Goal: Find contact information: Find contact information

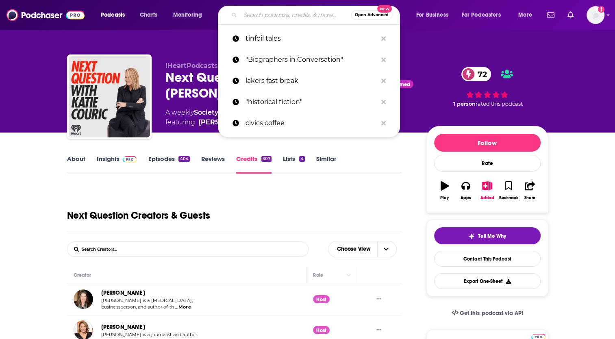
click at [295, 15] on input "Search podcasts, credits, & more..." at bounding box center [295, 15] width 111 height 13
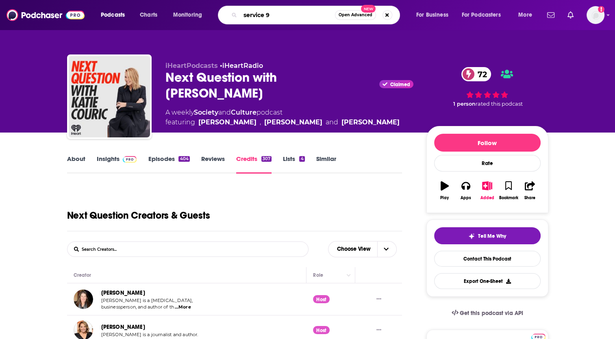
type input "service 95"
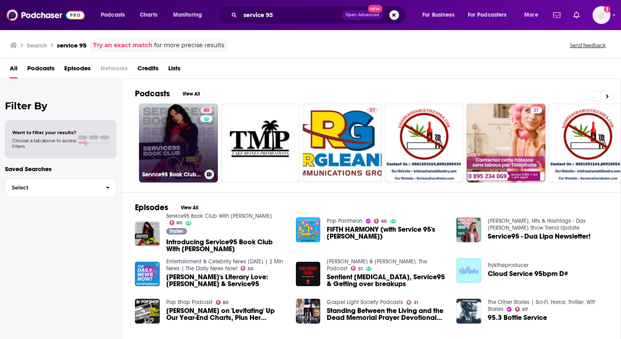
click at [169, 129] on link "60 Service95 Book Club With [PERSON_NAME]" at bounding box center [178, 143] width 79 height 79
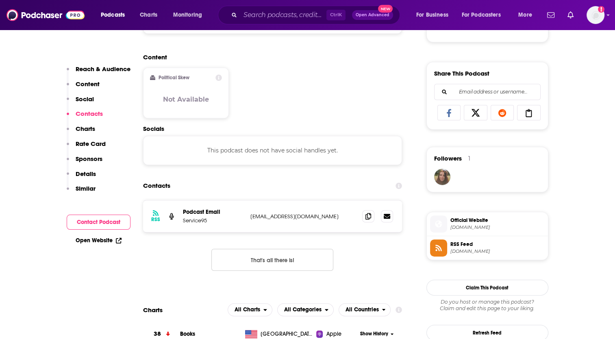
scroll to position [513, 0]
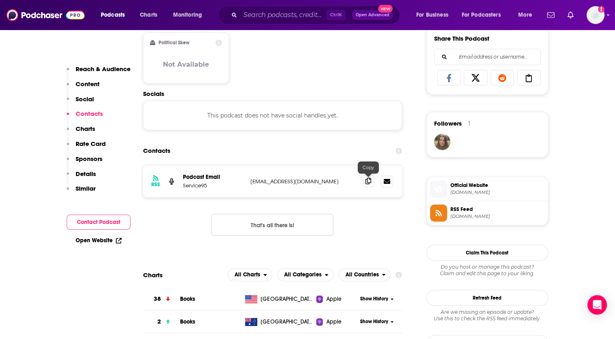
click at [364, 180] on span at bounding box center [368, 181] width 12 height 12
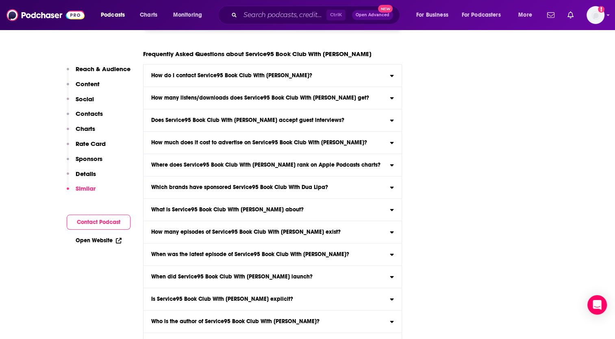
scroll to position [3909, 0]
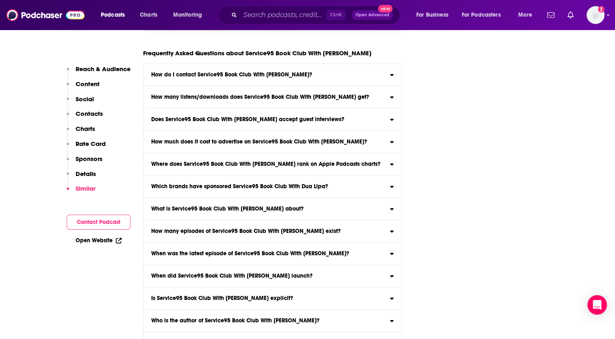
click at [233, 78] on h3 "How do I contact Service95 Book Club With [PERSON_NAME]?" at bounding box center [231, 75] width 161 height 6
click at [0, 0] on input "How do I contact Service95 Book Club With [PERSON_NAME]? Click here to view con…" at bounding box center [0, 0] width 0 height 0
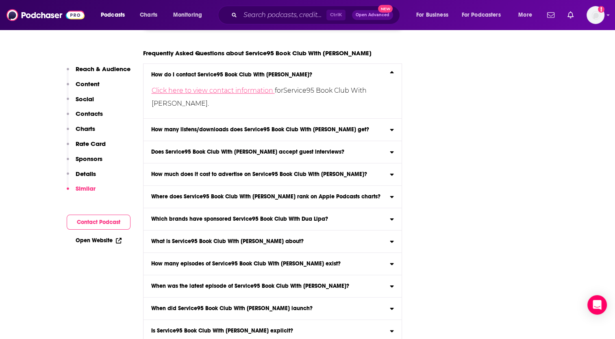
click at [240, 94] on link "Click here to view contact information" at bounding box center [213, 91] width 123 height 8
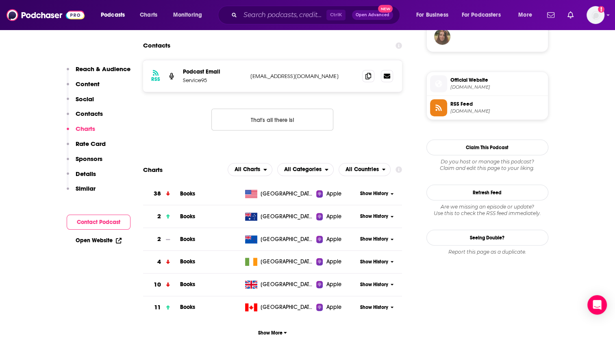
scroll to position [616, 0]
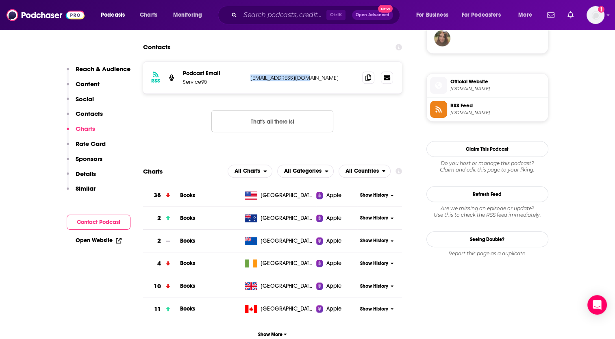
drag, startPoint x: 249, startPoint y: 78, endPoint x: 303, endPoint y: 81, distance: 54.6
click at [303, 81] on div "RSS Podcast Email Service95 [EMAIL_ADDRESS][DOMAIN_NAME] [EMAIL_ADDRESS][DOMAIN…" at bounding box center [272, 78] width 259 height 32
copy p "[EMAIL_ADDRESS][DOMAIN_NAME]"
